Goal: Task Accomplishment & Management: Manage account settings

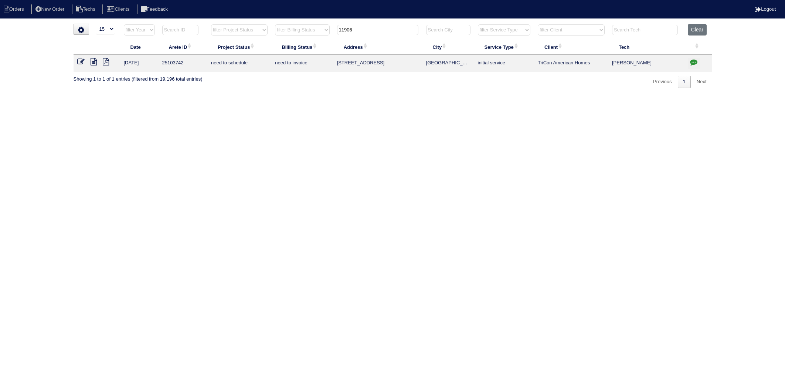
select select "15"
click at [321, 40] on table "Date Arete ID Project Status Billing Status Address City Service Type Client Te…" at bounding box center [393, 48] width 638 height 48
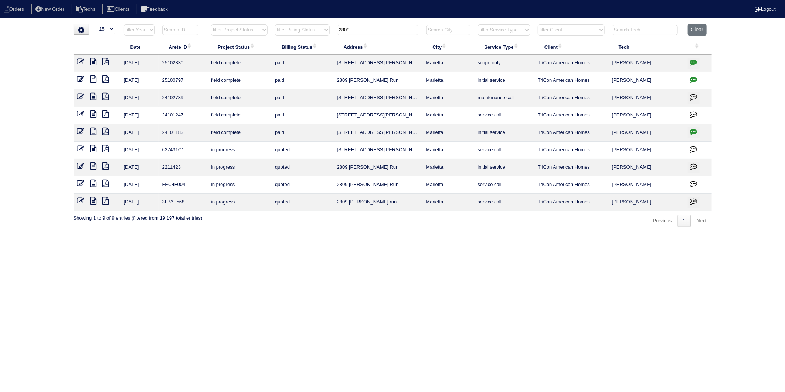
type input "2809"
click at [695, 62] on icon "button" at bounding box center [693, 61] width 7 height 7
type textarea "8/14/25 - Service approved - Sent to Dan, Payton - KE"
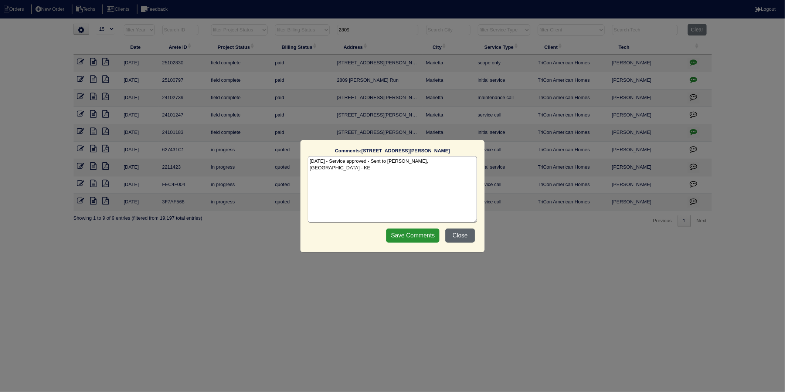
click at [462, 235] on button "Close" at bounding box center [460, 235] width 30 height 14
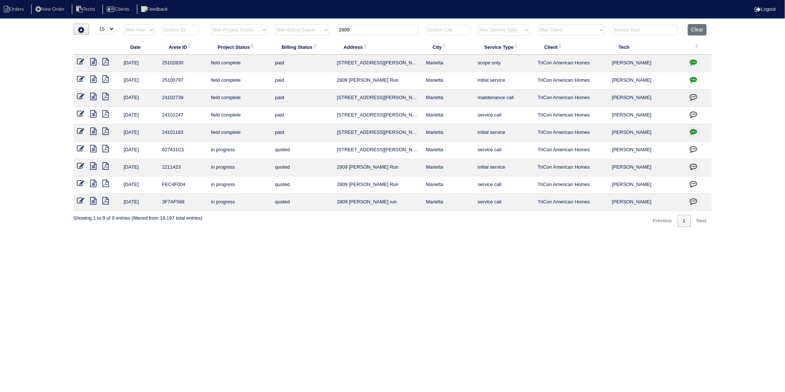
click at [79, 62] on icon at bounding box center [80, 61] width 7 height 7
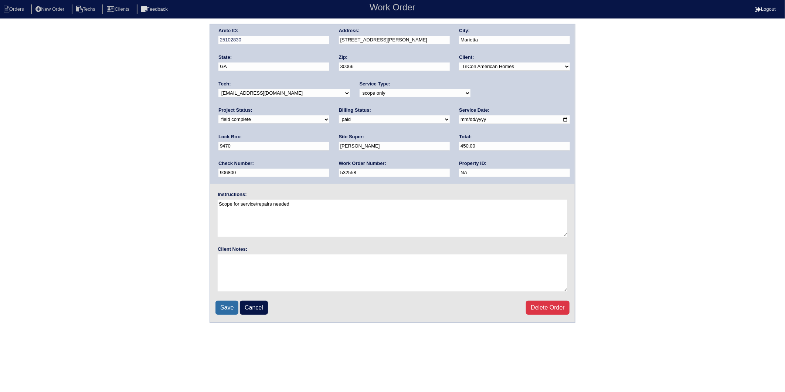
click at [231, 306] on input "Save" at bounding box center [226, 308] width 23 height 14
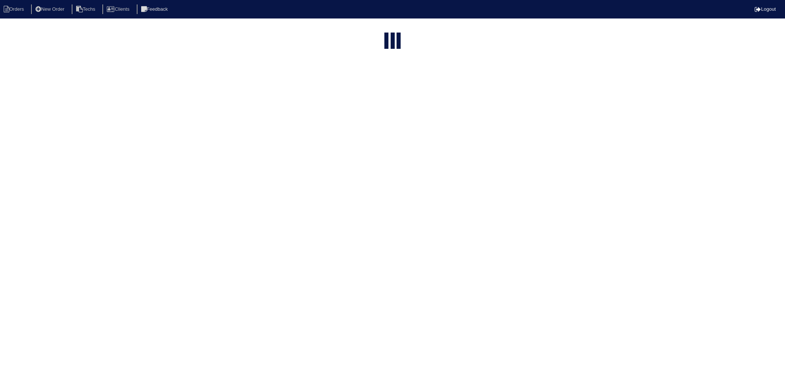
select select "15"
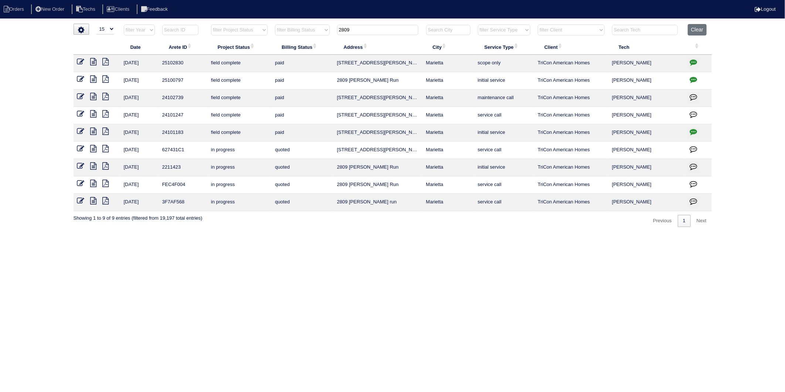
drag, startPoint x: 363, startPoint y: 31, endPoint x: 317, endPoint y: 41, distance: 46.8
click at [317, 41] on table "Date Arete ID Project Status Billing Status Address City Service Type Client Te…" at bounding box center [393, 117] width 638 height 187
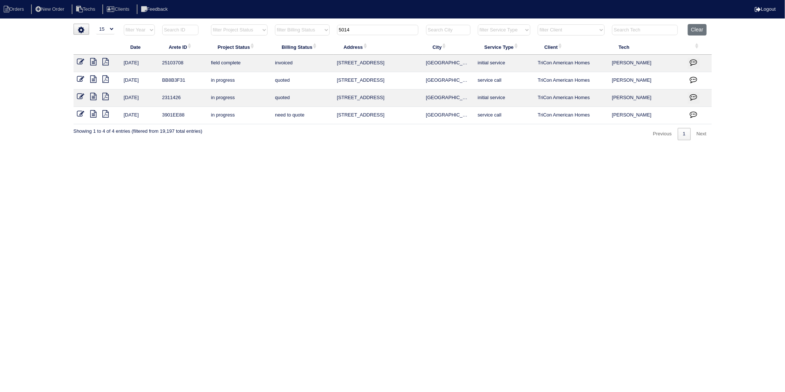
type input "5014"
click at [78, 61] on icon at bounding box center [80, 61] width 7 height 7
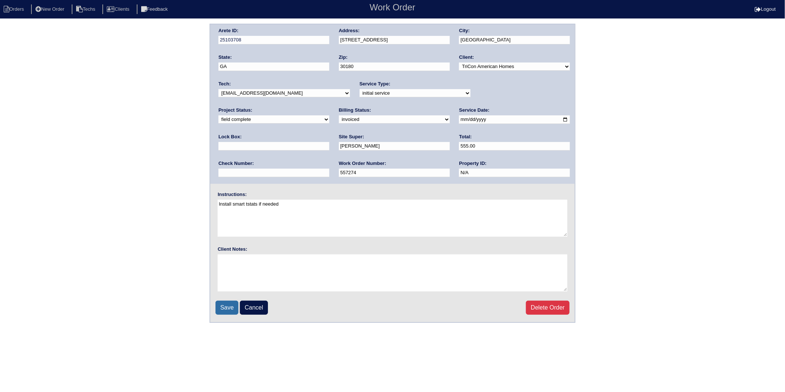
click at [228, 306] on input "Save" at bounding box center [226, 308] width 23 height 14
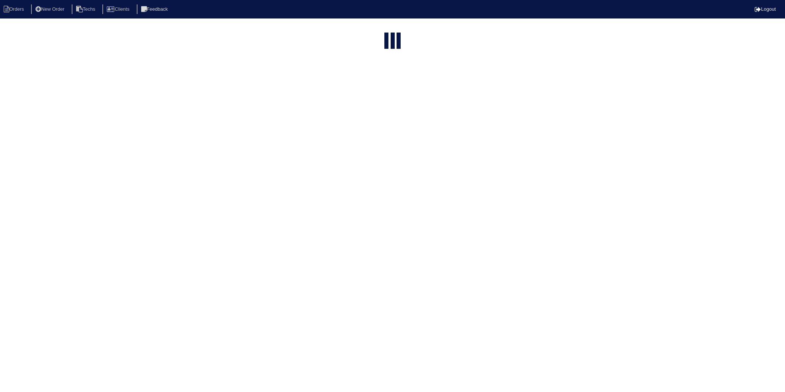
select select "15"
